Goal: Subscribe to service/newsletter: Subscribe to service/newsletter

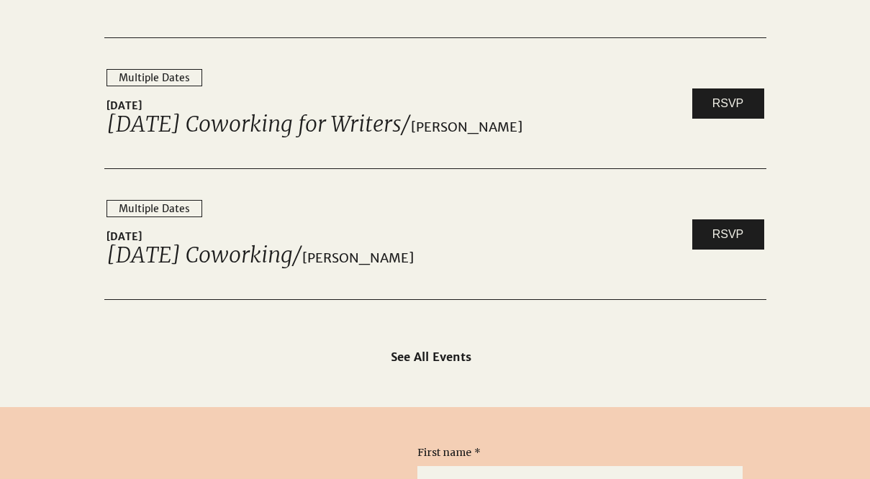
scroll to position [2307, 0]
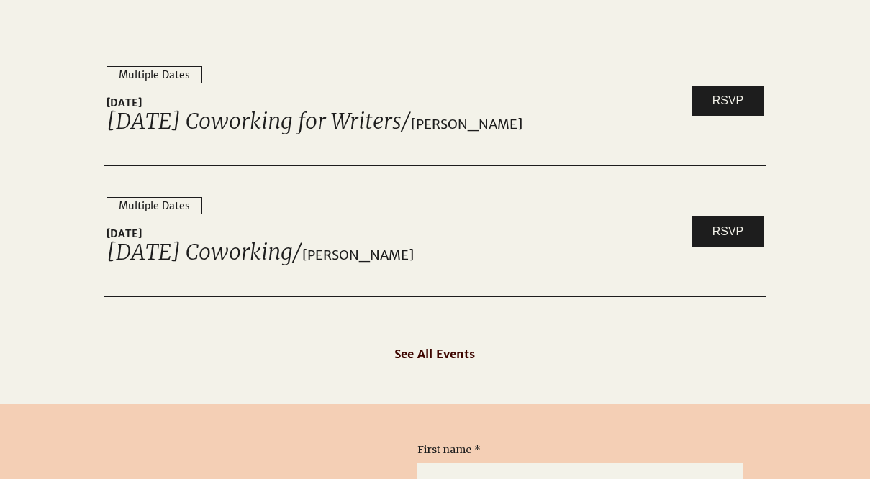
click at [414, 360] on span "See All Events" at bounding box center [434, 354] width 81 height 14
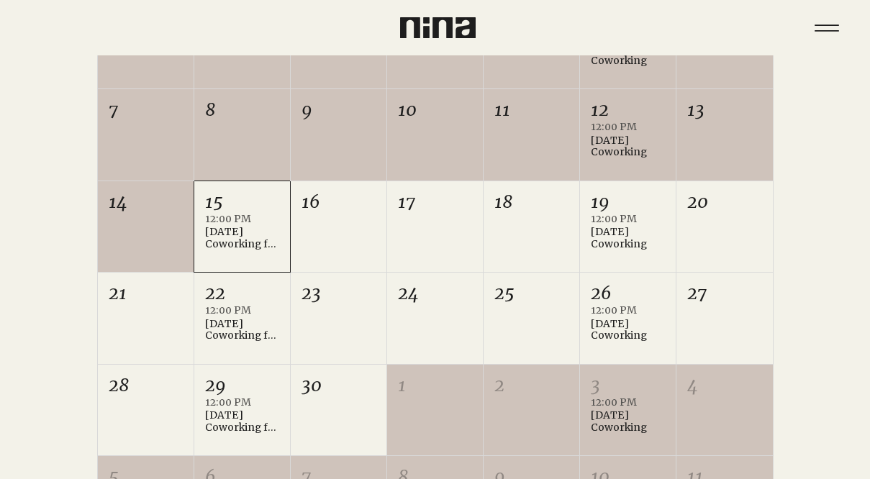
scroll to position [472, 0]
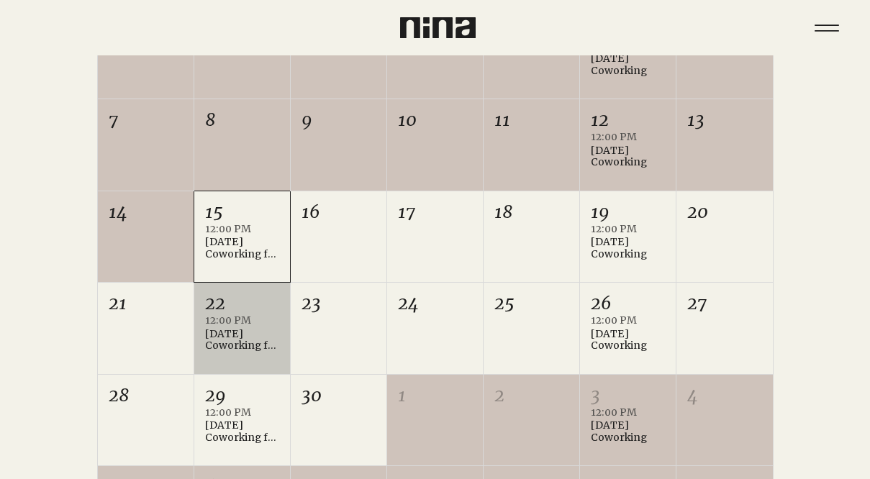
click at [225, 335] on div "[DATE] Coworking for Writers" at bounding box center [242, 340] width 74 height 24
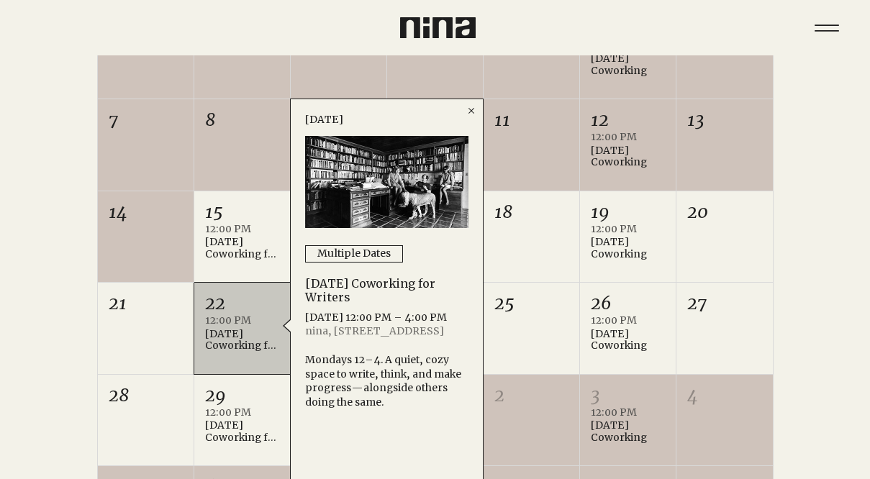
scroll to position [488, 0]
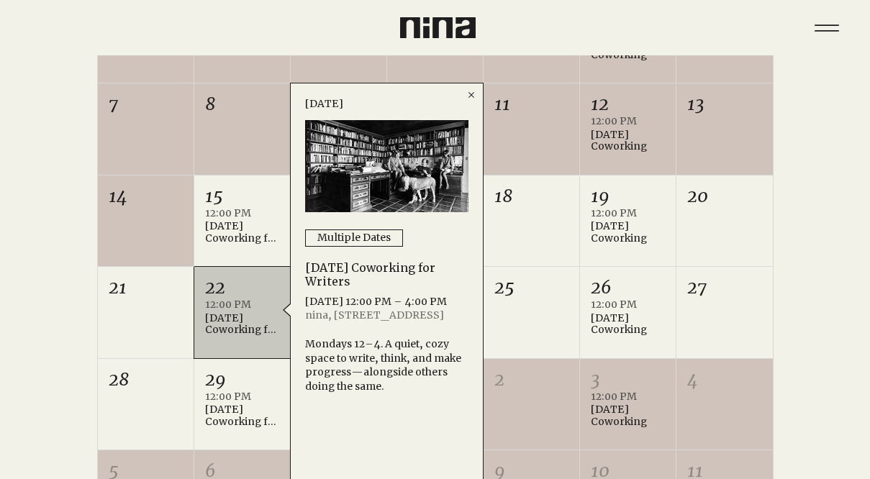
click at [473, 90] on icon "Close" at bounding box center [471, 95] width 12 height 12
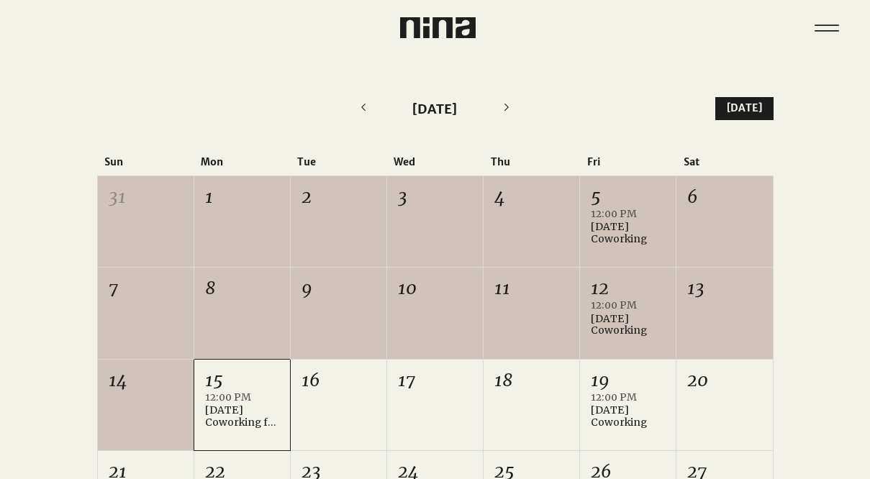
scroll to position [0, 0]
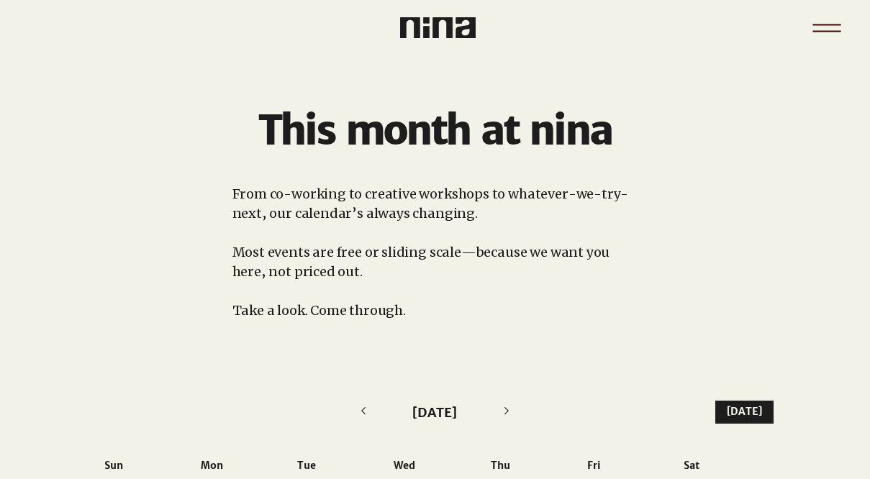
click at [828, 27] on icon "Menu" at bounding box center [826, 28] width 50 height 50
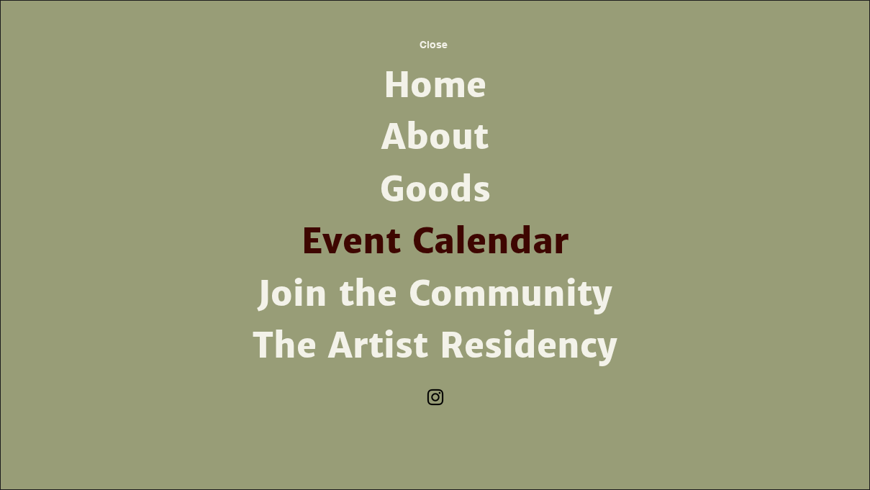
click at [392, 133] on link "About" at bounding box center [435, 138] width 376 height 52
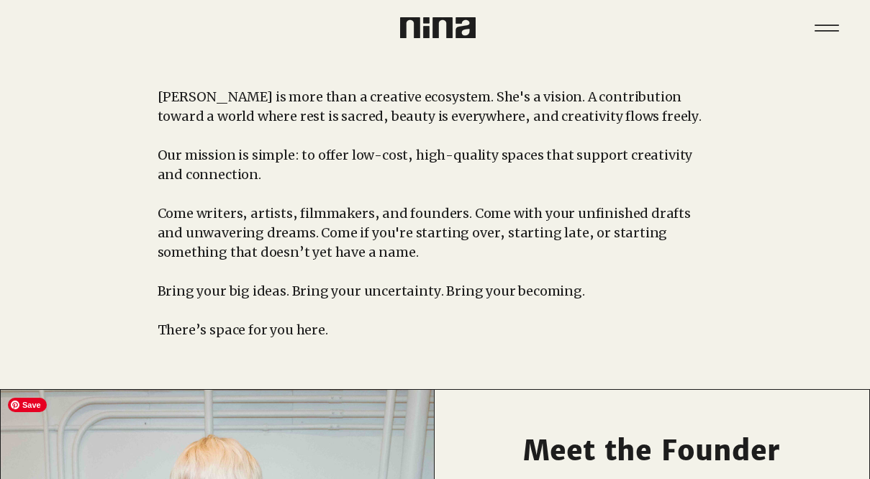
scroll to position [88, 0]
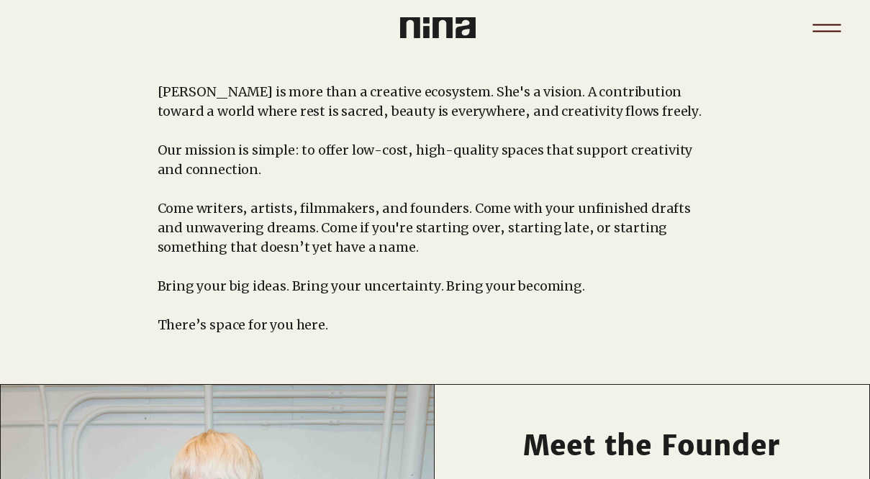
click at [825, 29] on icon "Menu" at bounding box center [826, 28] width 50 height 50
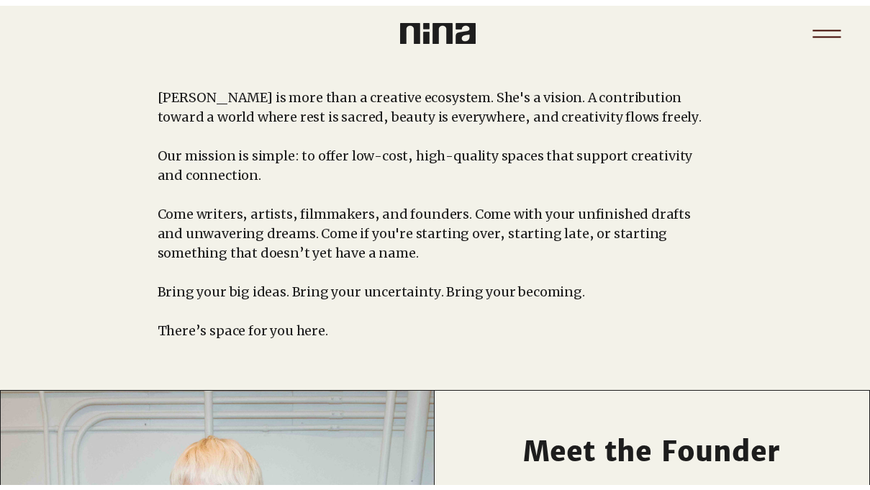
scroll to position [0, 0]
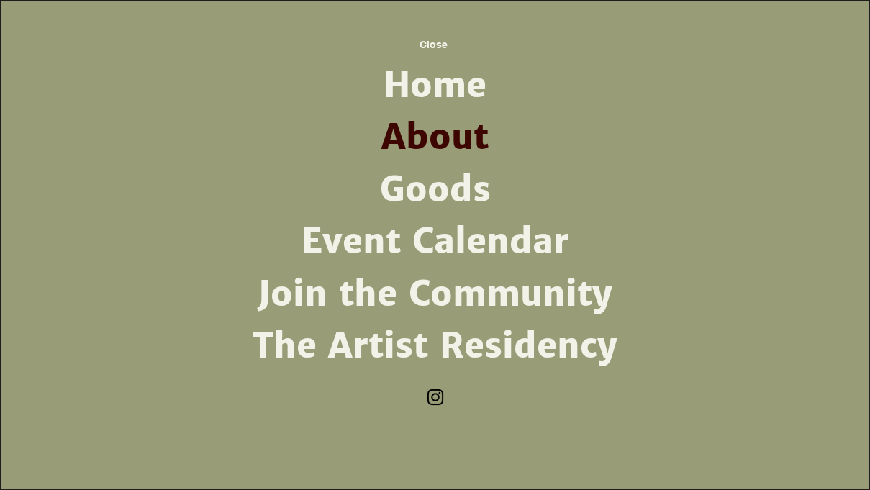
click at [446, 196] on link "Goods" at bounding box center [435, 190] width 376 height 52
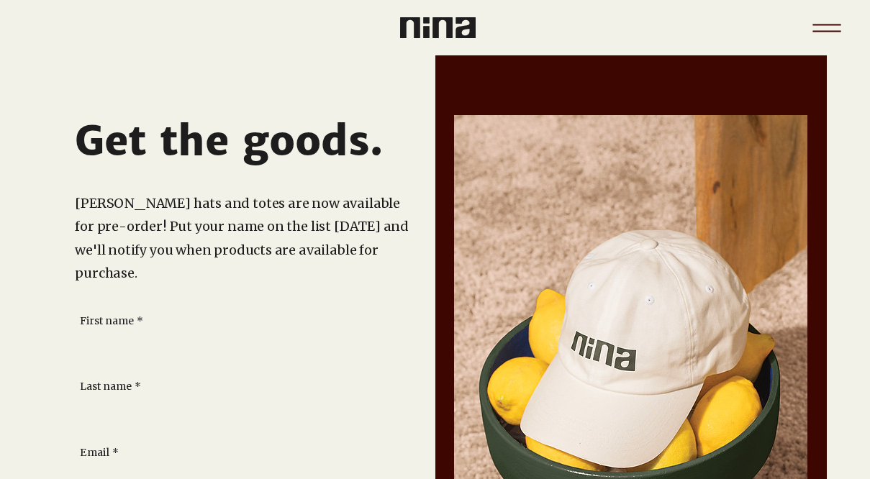
click at [822, 29] on icon "Menu" at bounding box center [826, 28] width 50 height 50
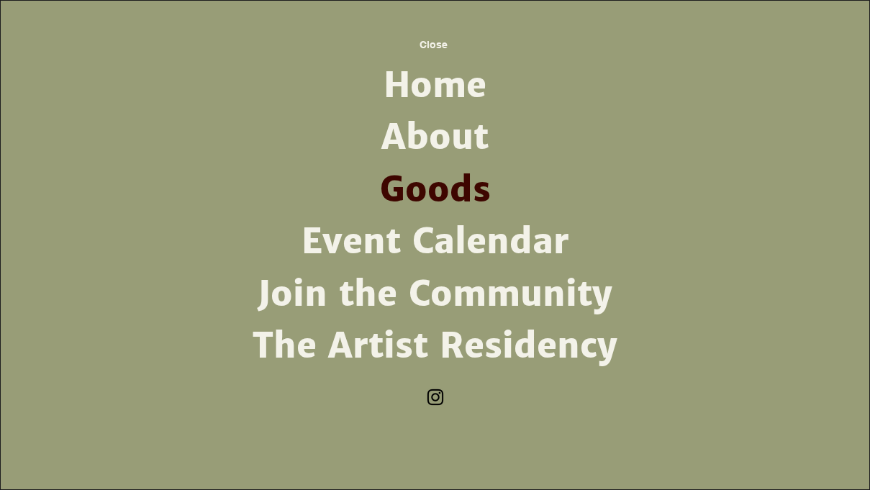
click at [391, 291] on link "Join the Community" at bounding box center [435, 294] width 376 height 52
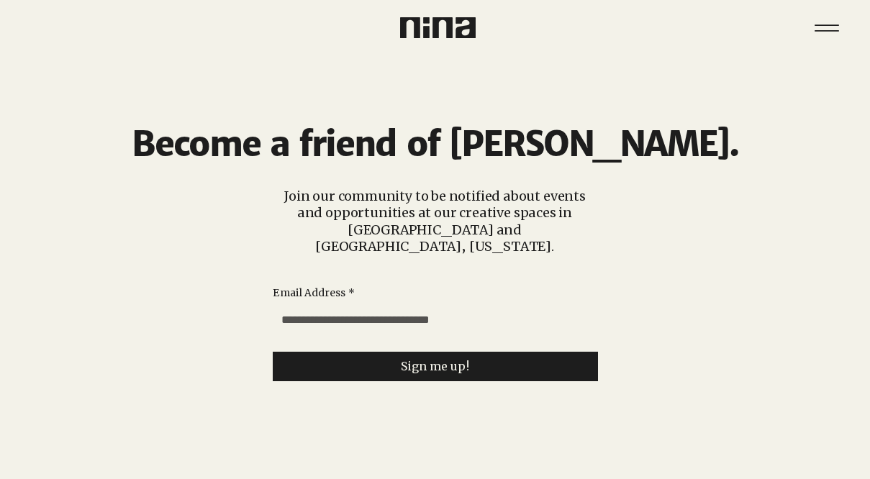
click at [337, 312] on input "Email Address *" at bounding box center [431, 320] width 317 height 29
type input "**********"
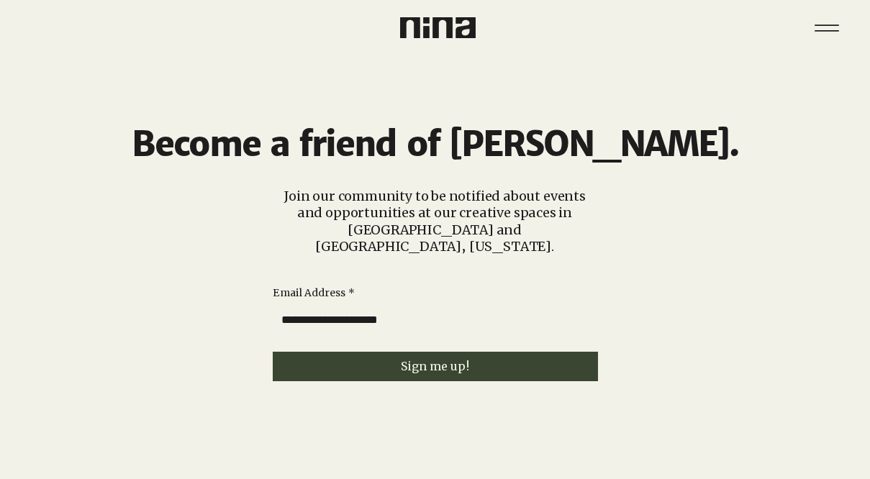
click at [349, 352] on button "Sign me up!" at bounding box center [435, 366] width 325 height 29
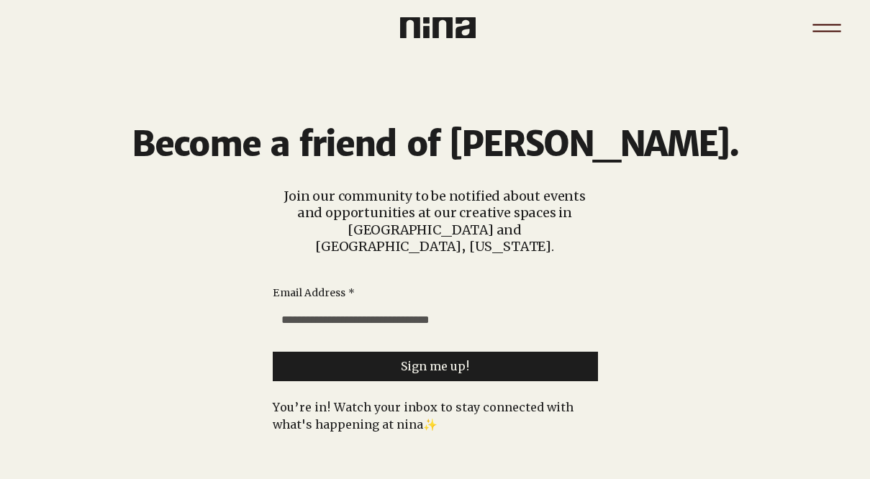
click at [819, 26] on icon "Menu" at bounding box center [826, 28] width 50 height 50
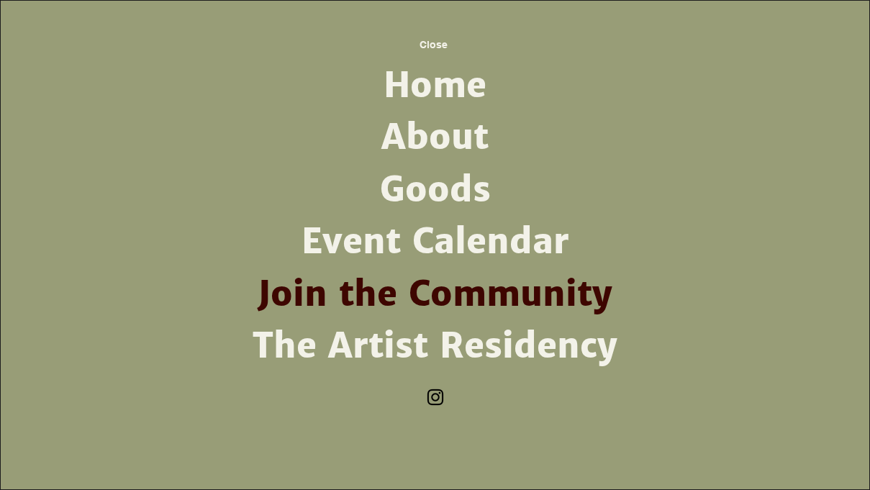
click at [460, 347] on link "The Artist Residency" at bounding box center [435, 346] width 376 height 52
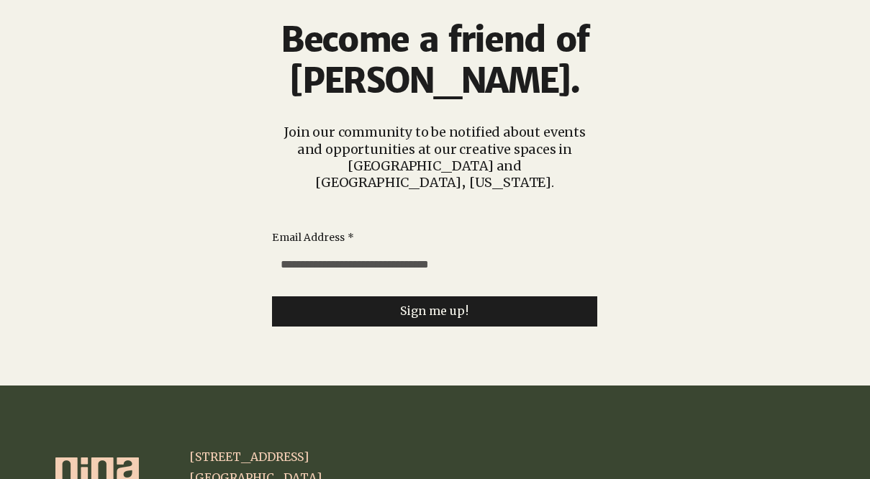
scroll to position [3708, 0]
